Goal: Information Seeking & Learning: Learn about a topic

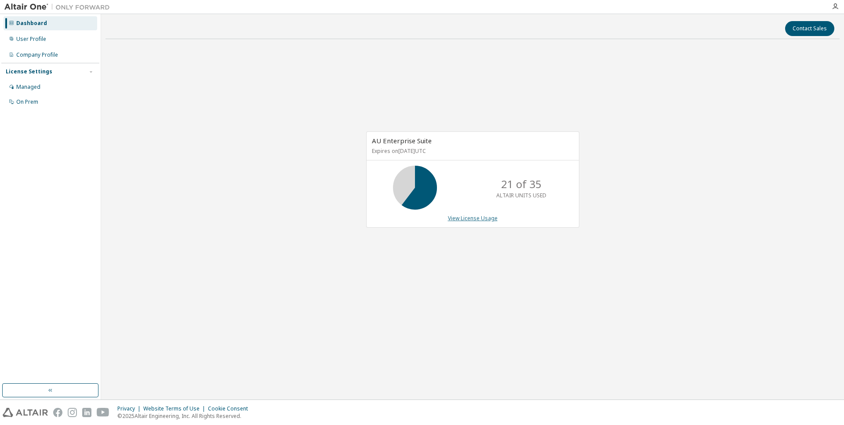
click at [460, 219] on link "View License Usage" at bounding box center [473, 218] width 50 height 7
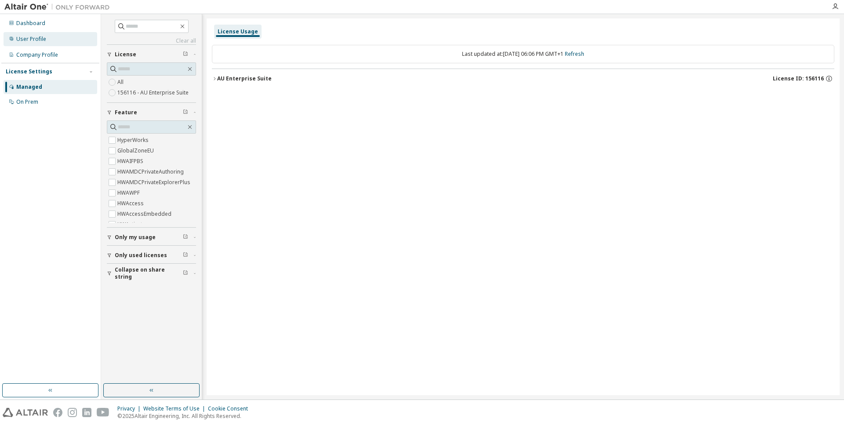
click at [61, 44] on div "User Profile" at bounding box center [51, 39] width 94 height 14
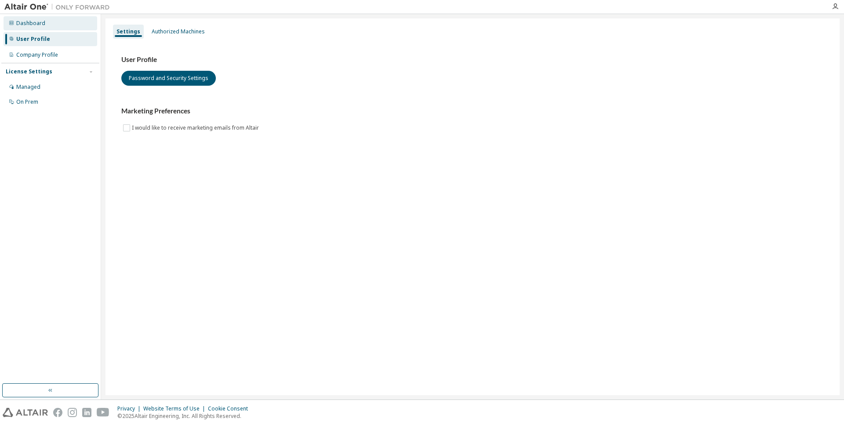
click at [50, 28] on div "Dashboard" at bounding box center [51, 23] width 94 height 14
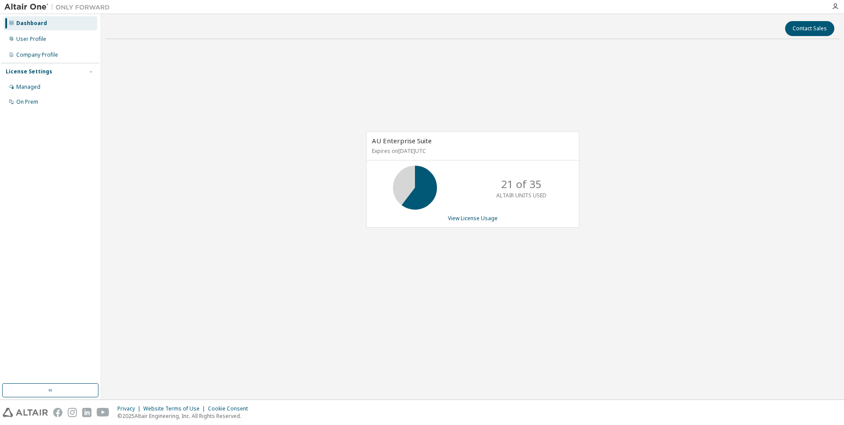
click at [420, 193] on icon at bounding box center [415, 188] width 22 height 22
click at [485, 221] on link "View License Usage" at bounding box center [473, 218] width 50 height 7
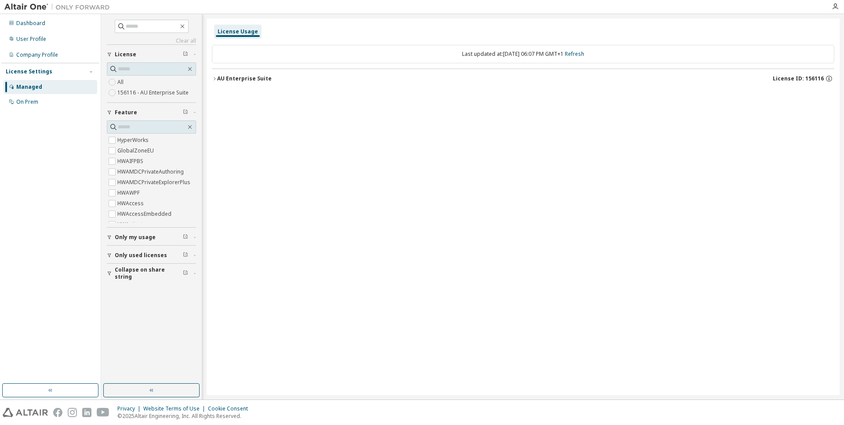
click at [150, 237] on span "Only my usage" at bounding box center [135, 237] width 41 height 7
click at [68, 103] on div "On Prem" at bounding box center [51, 102] width 94 height 14
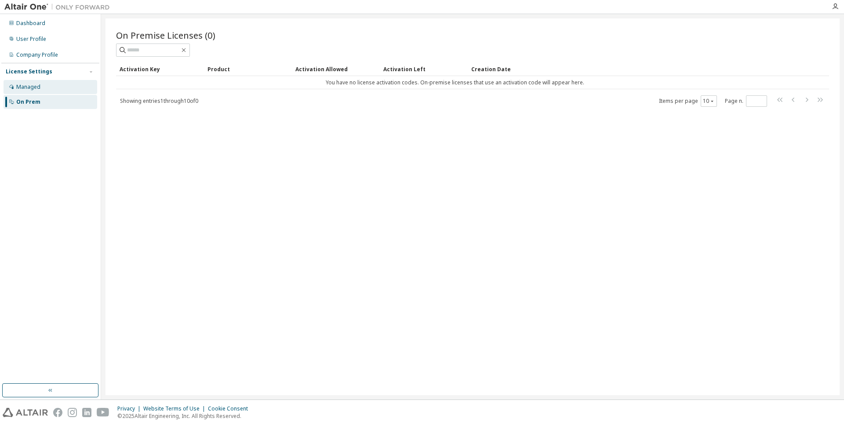
click at [64, 91] on div "Managed" at bounding box center [51, 87] width 94 height 14
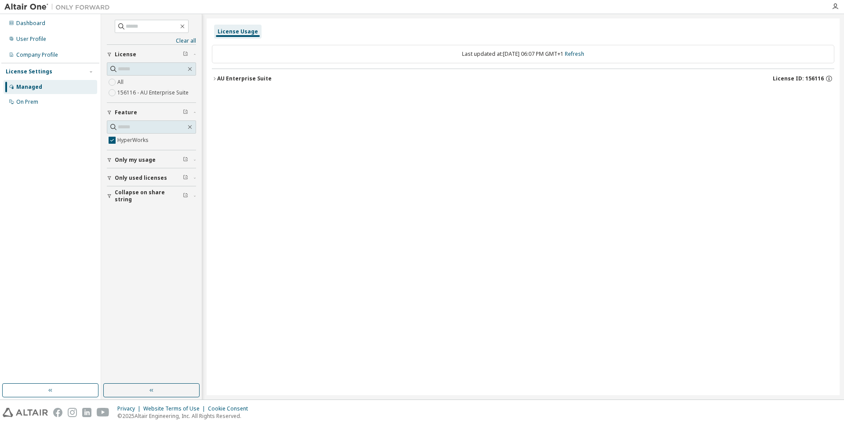
click at [126, 178] on button "Only used licenses" at bounding box center [151, 177] width 89 height 19
click at [130, 164] on span "Only my usage" at bounding box center [135, 160] width 41 height 7
click at [193, 73] on span at bounding box center [151, 68] width 89 height 13
click at [191, 70] on icon "button" at bounding box center [189, 69] width 7 height 7
click at [194, 40] on link "Clear all" at bounding box center [151, 40] width 89 height 7
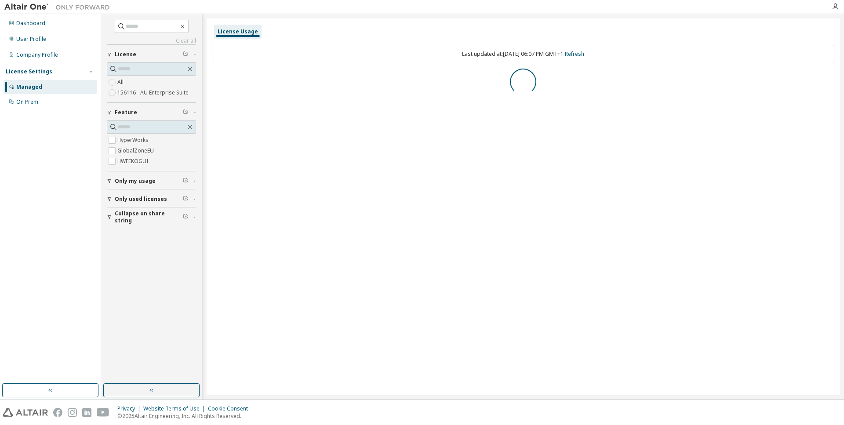
click at [238, 31] on div "License Usage" at bounding box center [238, 31] width 40 height 7
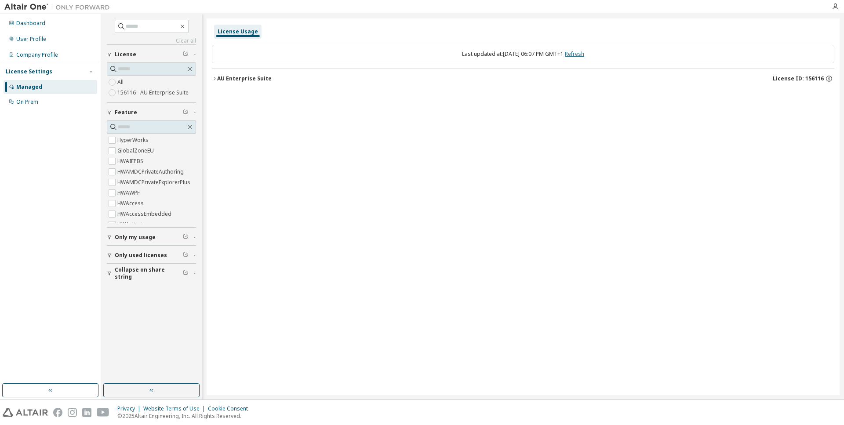
click at [584, 54] on link "Refresh" at bounding box center [574, 53] width 19 height 7
click at [67, 40] on div "User Profile" at bounding box center [51, 39] width 94 height 14
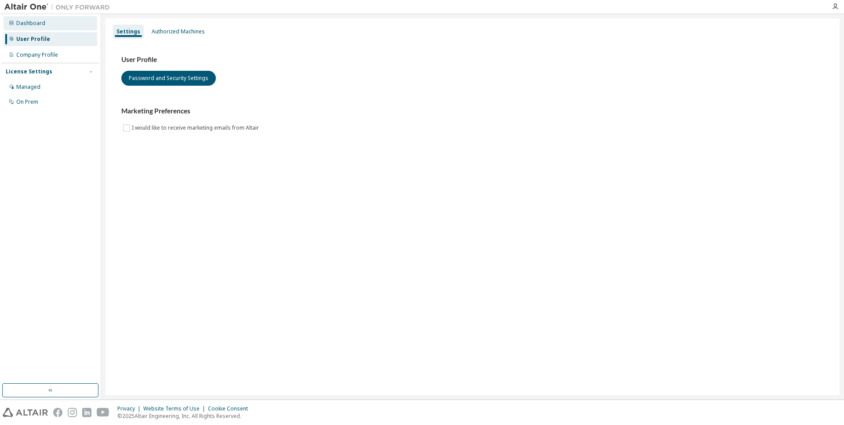
click at [61, 28] on div "Dashboard" at bounding box center [51, 23] width 94 height 14
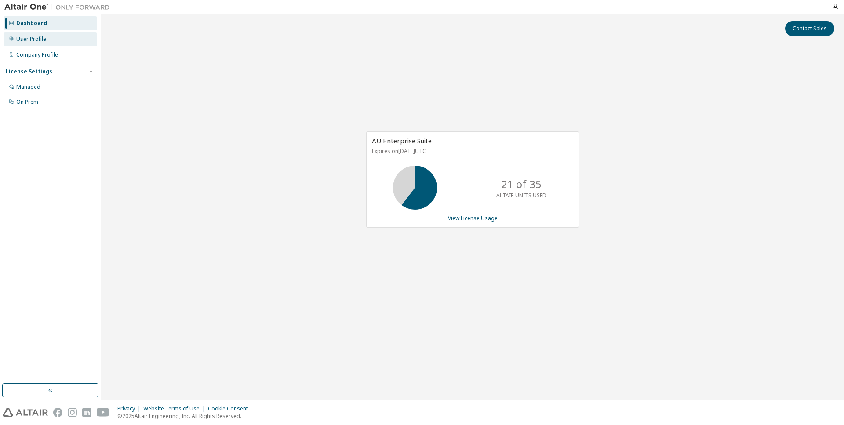
click at [58, 40] on div "User Profile" at bounding box center [51, 39] width 94 height 14
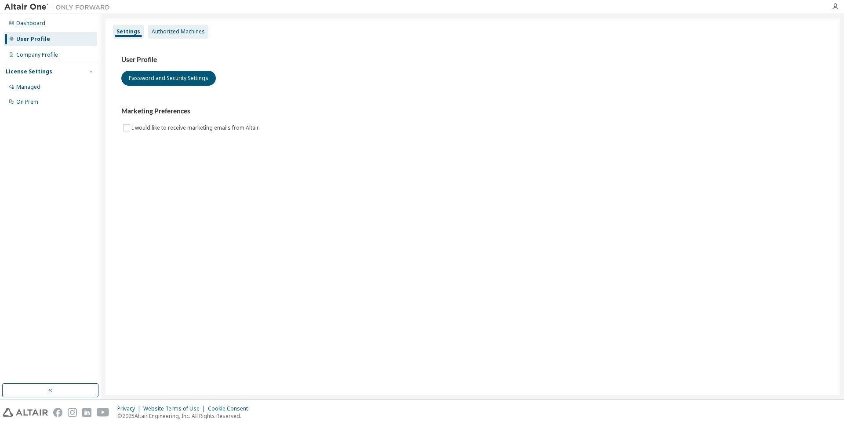
click at [187, 33] on div "Authorized Machines" at bounding box center [178, 31] width 53 height 7
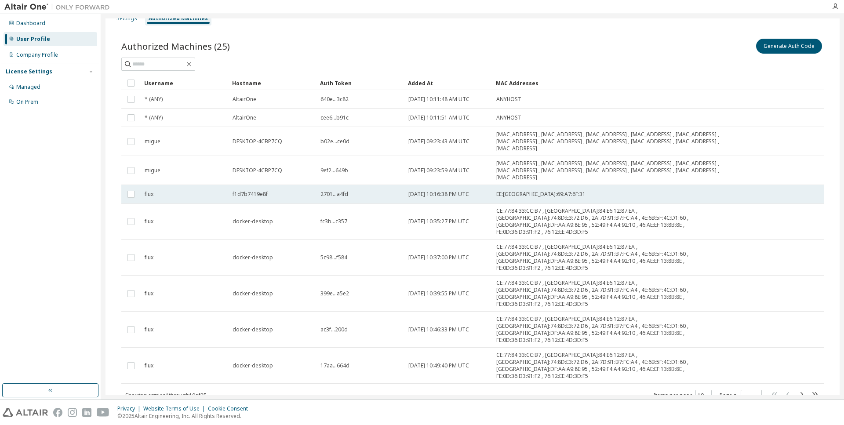
scroll to position [13, 0]
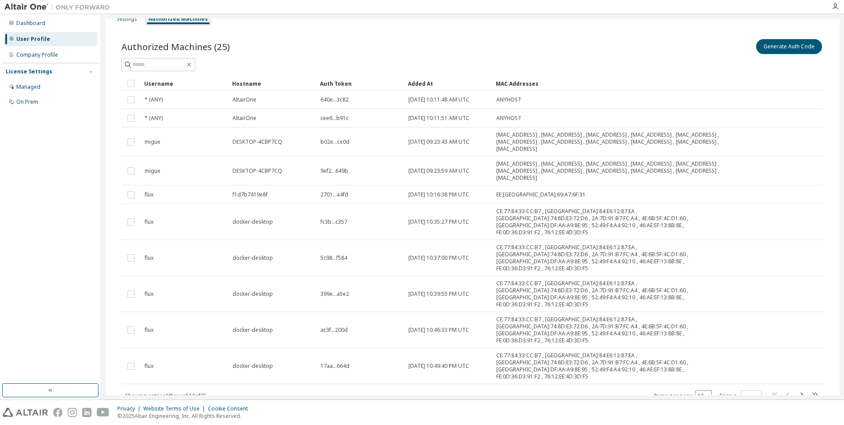
click at [698, 393] on button "10" at bounding box center [704, 396] width 12 height 7
click at [698, 415] on div "100" at bounding box center [726, 415] width 70 height 11
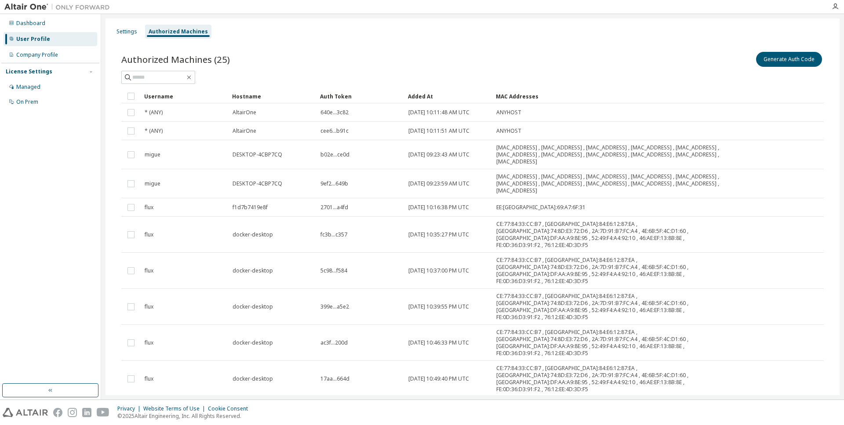
scroll to position [0, 0]
click at [53, 55] on div "Company Profile" at bounding box center [37, 54] width 42 height 7
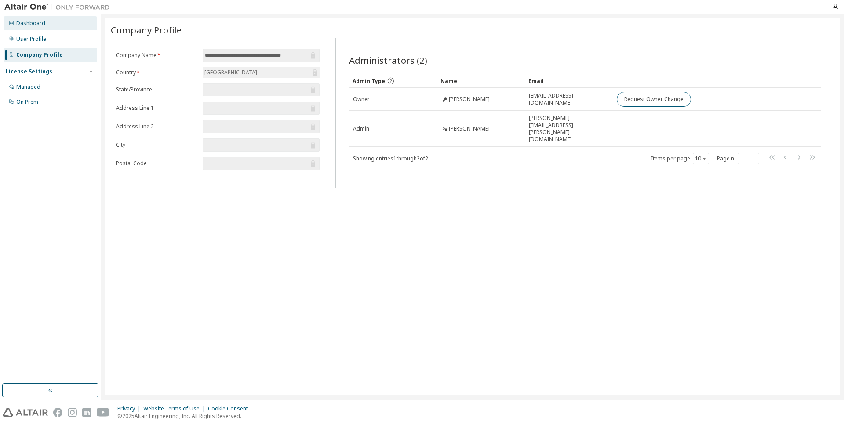
click at [43, 26] on div "Dashboard" at bounding box center [30, 23] width 29 height 7
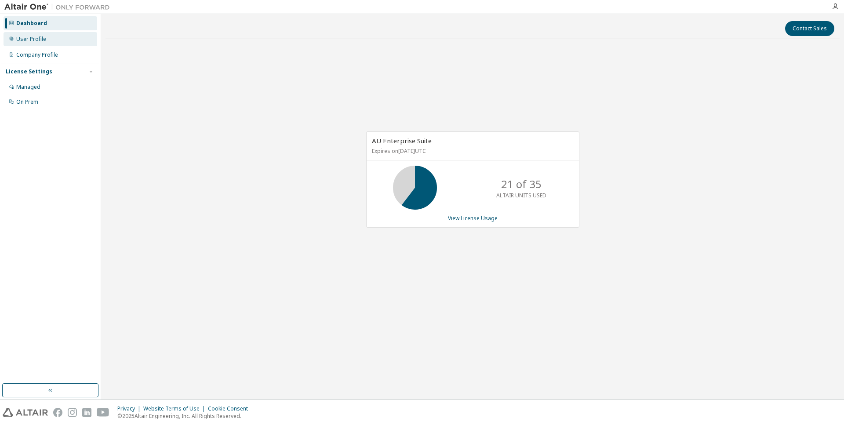
click at [42, 34] on div "User Profile" at bounding box center [51, 39] width 94 height 14
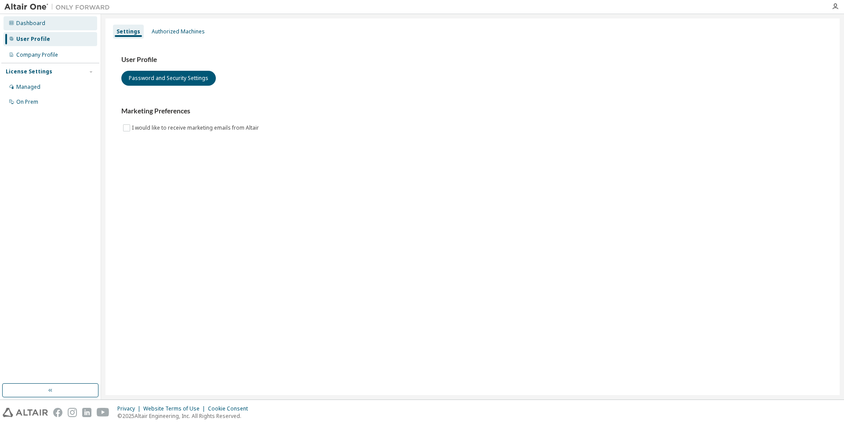
click at [40, 27] on div "Dashboard" at bounding box center [51, 23] width 94 height 14
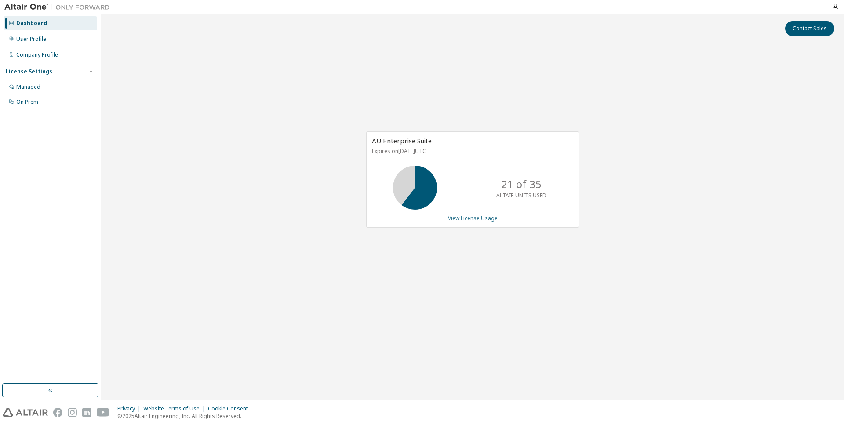
click at [475, 219] on link "View License Usage" at bounding box center [473, 218] width 50 height 7
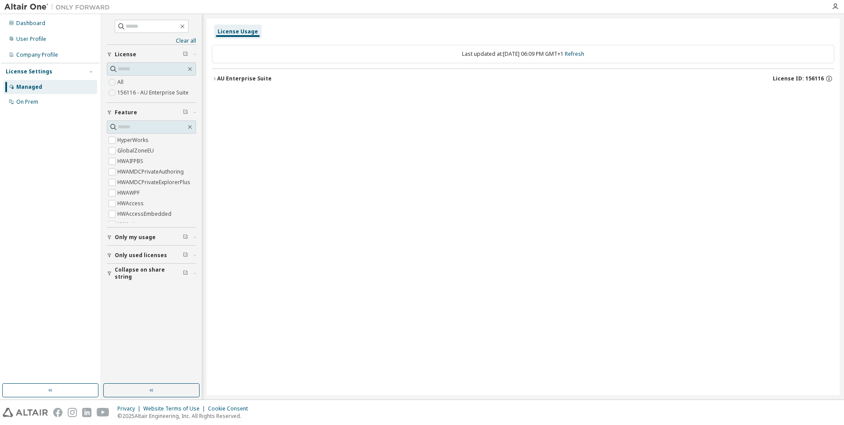
click at [214, 75] on button "AU Enterprise Suite License ID: 156116" at bounding box center [523, 78] width 623 height 19
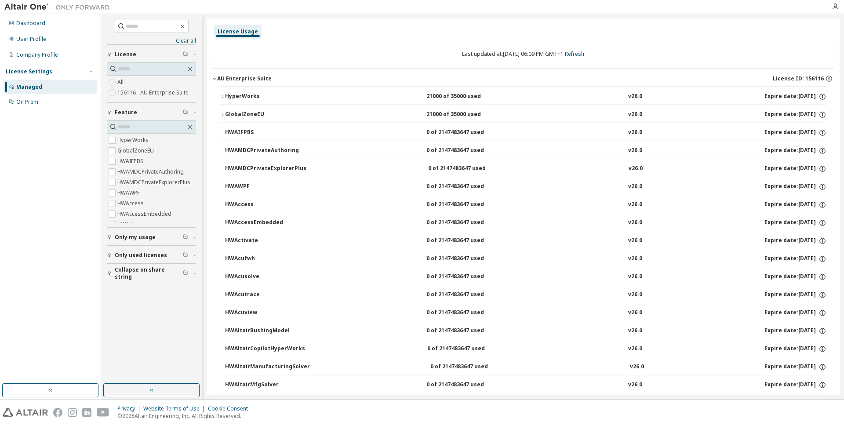
click at [223, 96] on icon "button" at bounding box center [222, 96] width 5 height 5
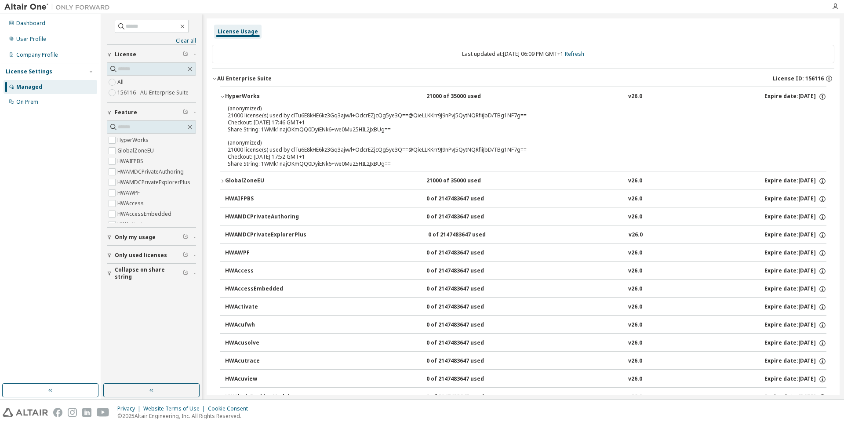
click at [223, 96] on icon "button" at bounding box center [222, 96] width 5 height 5
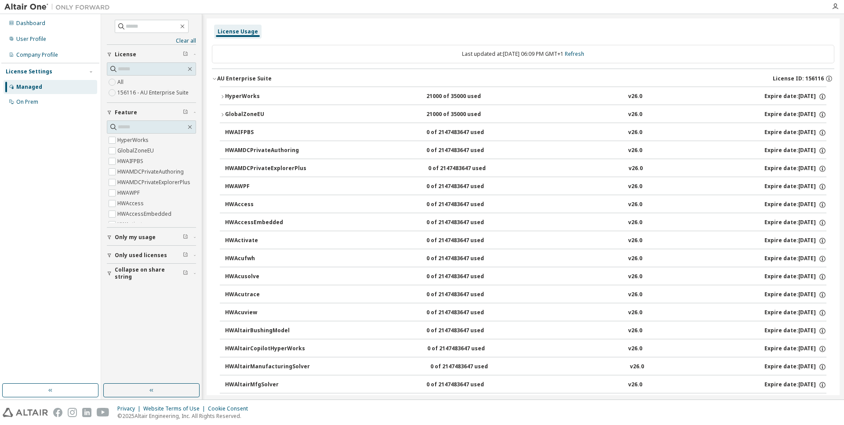
click at [121, 238] on span "Only my usage" at bounding box center [135, 237] width 41 height 7
click at [128, 280] on span "Only used licenses" at bounding box center [141, 281] width 52 height 7
click at [128, 325] on span "Collapse on share string" at bounding box center [149, 325] width 68 height 14
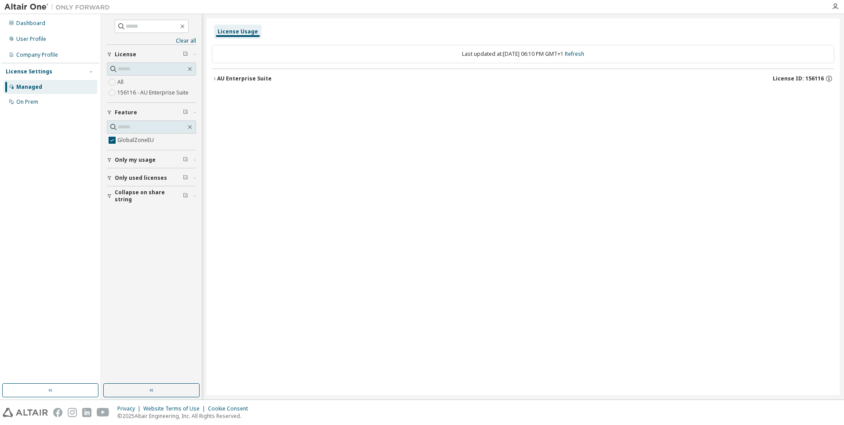
click at [215, 76] on icon "button" at bounding box center [214, 78] width 5 height 5
click at [220, 96] on icon "button" at bounding box center [222, 96] width 5 height 5
click at [218, 77] on div "AU Enterprise Suite" at bounding box center [244, 78] width 55 height 7
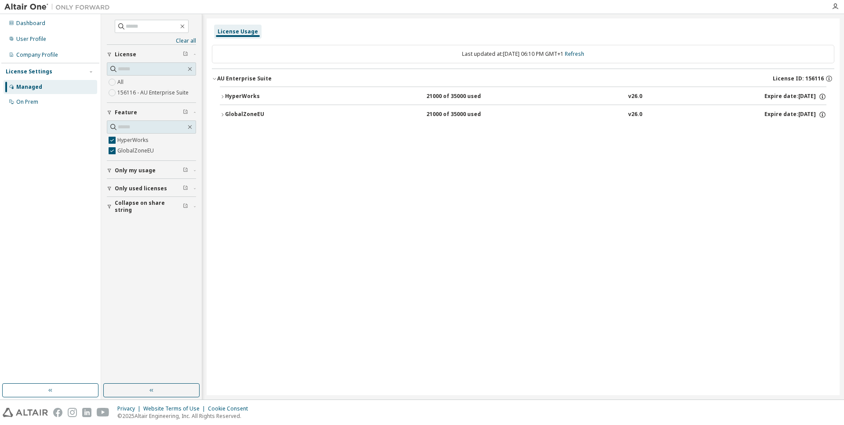
click at [130, 176] on button "Only my usage" at bounding box center [151, 170] width 89 height 19
click at [224, 97] on icon "button" at bounding box center [222, 96] width 5 height 5
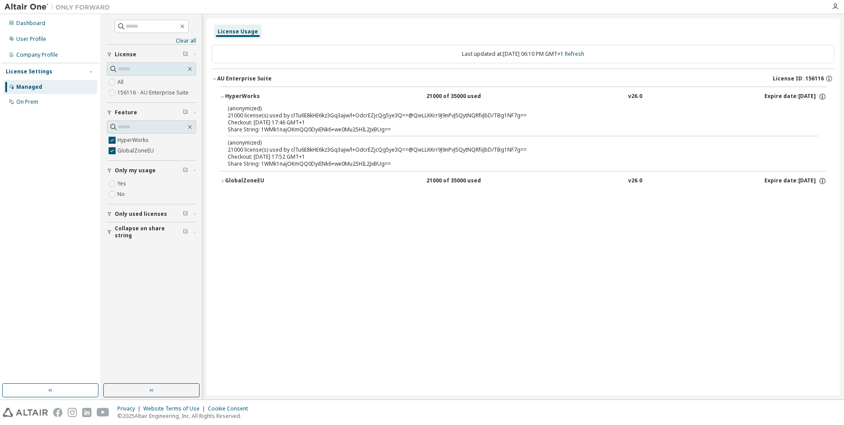
click at [237, 182] on div "GlobalZoneEU" at bounding box center [264, 181] width 79 height 8
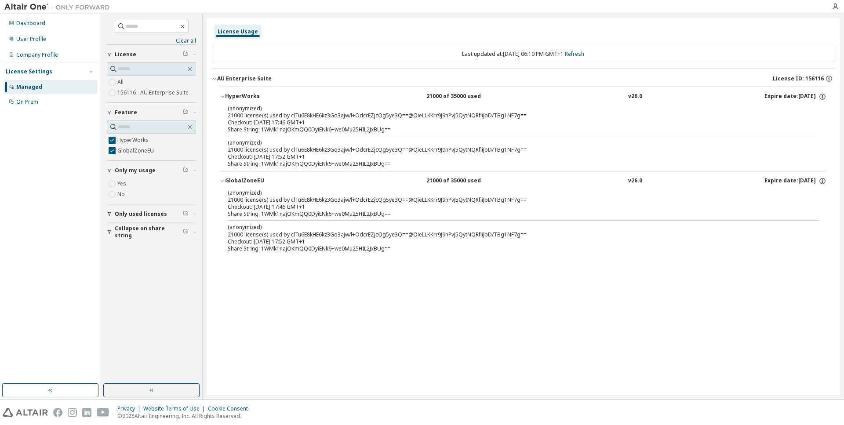
click at [427, 200] on div "(anonymized) 21000 license(s) used by clTu6E8kHE6kz3Gq3ajw/l+OdcrEZjcQg5ye3Q==@…" at bounding box center [513, 196] width 570 height 15
click at [361, 213] on div "Share String: 1WMk1najOKmQQ0DyiENk6+we0Mu25HIL2JxBUg==" at bounding box center [513, 214] width 570 height 7
drag, startPoint x: 289, startPoint y: 198, endPoint x: 517, endPoint y: 202, distance: 227.9
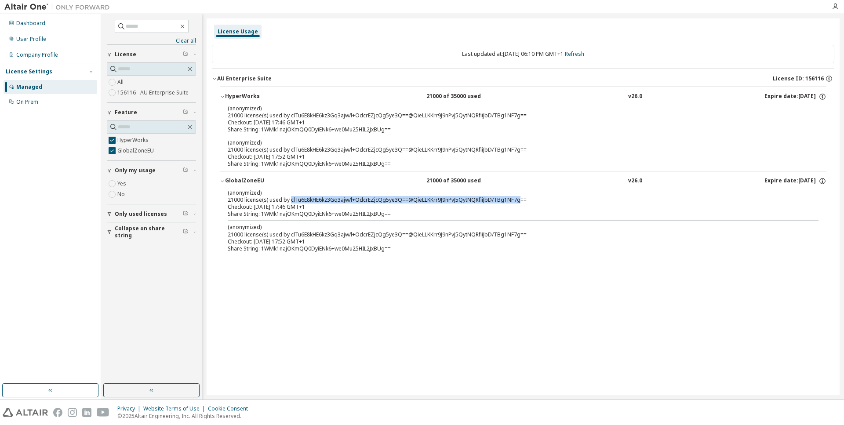
click at [517, 202] on div "(anonymized) 21000 license(s) used by clTu6E8kHE6kz3Gq3ajw/l+OdcrEZjcQg5ye3Q==@…" at bounding box center [513, 196] width 570 height 15
copy div "clTu6E8kHE6kz3Gq3ajw/l+OdcrEZjcQg5ye3Q==@QieLLKKrr9J9nPvJ5QytNQRfiiJbD/TBg1NF7g"
click at [36, 103] on div "On Prem" at bounding box center [27, 102] width 22 height 7
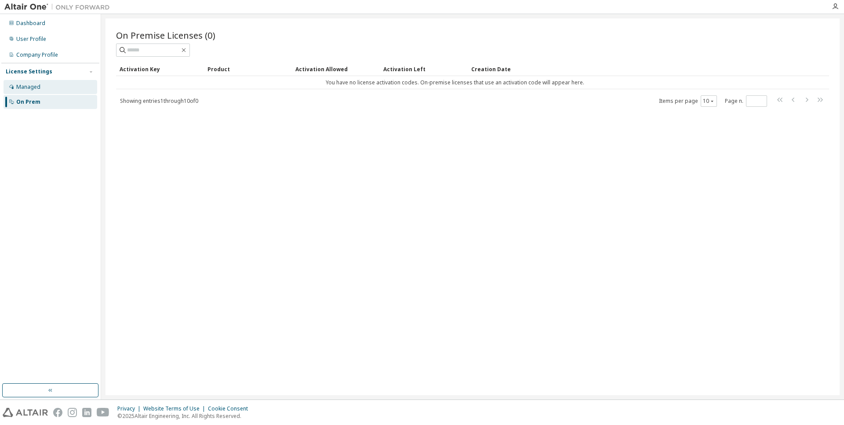
click at [40, 87] on div "Managed" at bounding box center [51, 87] width 94 height 14
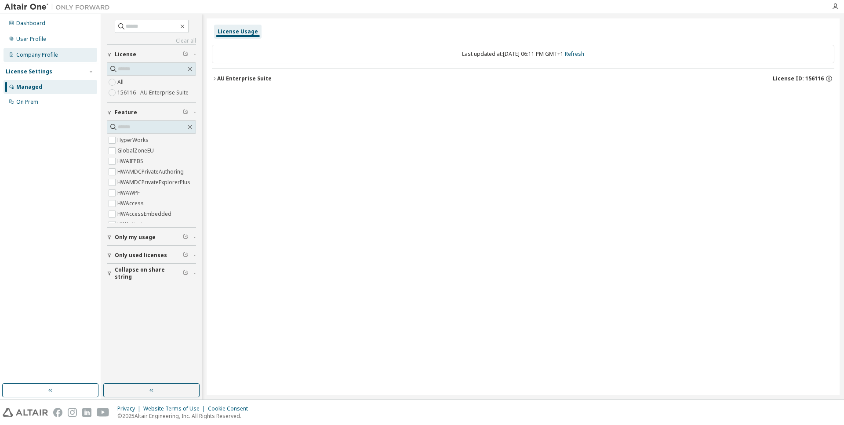
click at [32, 53] on div "Company Profile" at bounding box center [37, 54] width 42 height 7
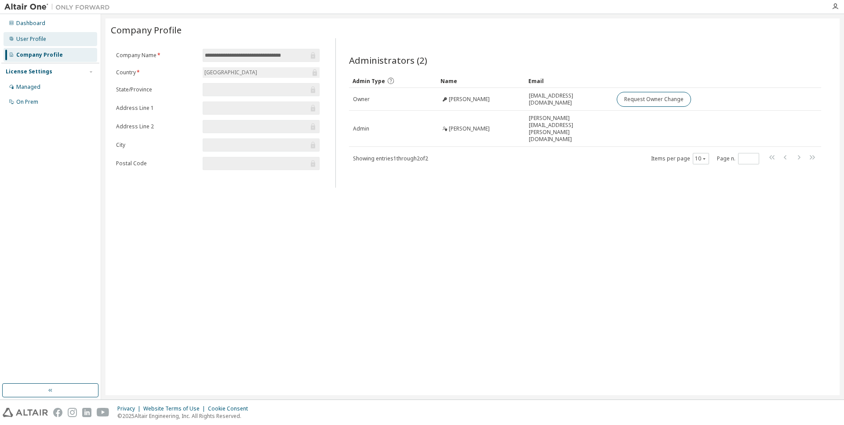
click at [32, 44] on div "User Profile" at bounding box center [51, 39] width 94 height 14
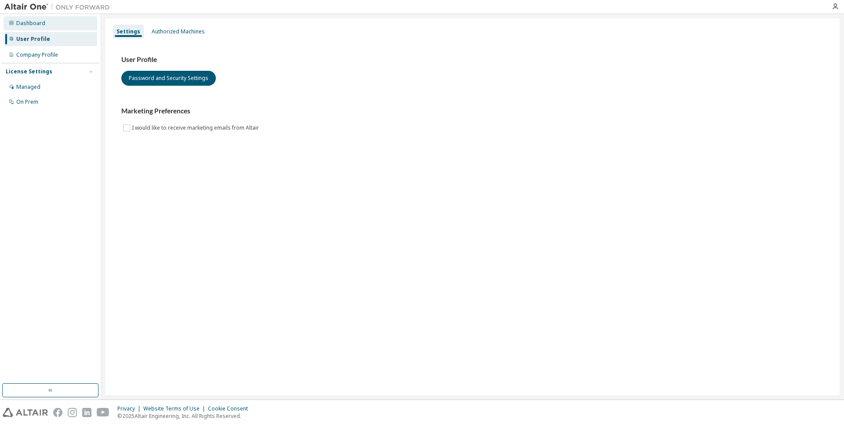
click at [32, 26] on div "Dashboard" at bounding box center [30, 23] width 29 height 7
